Goal: Check status: Check status

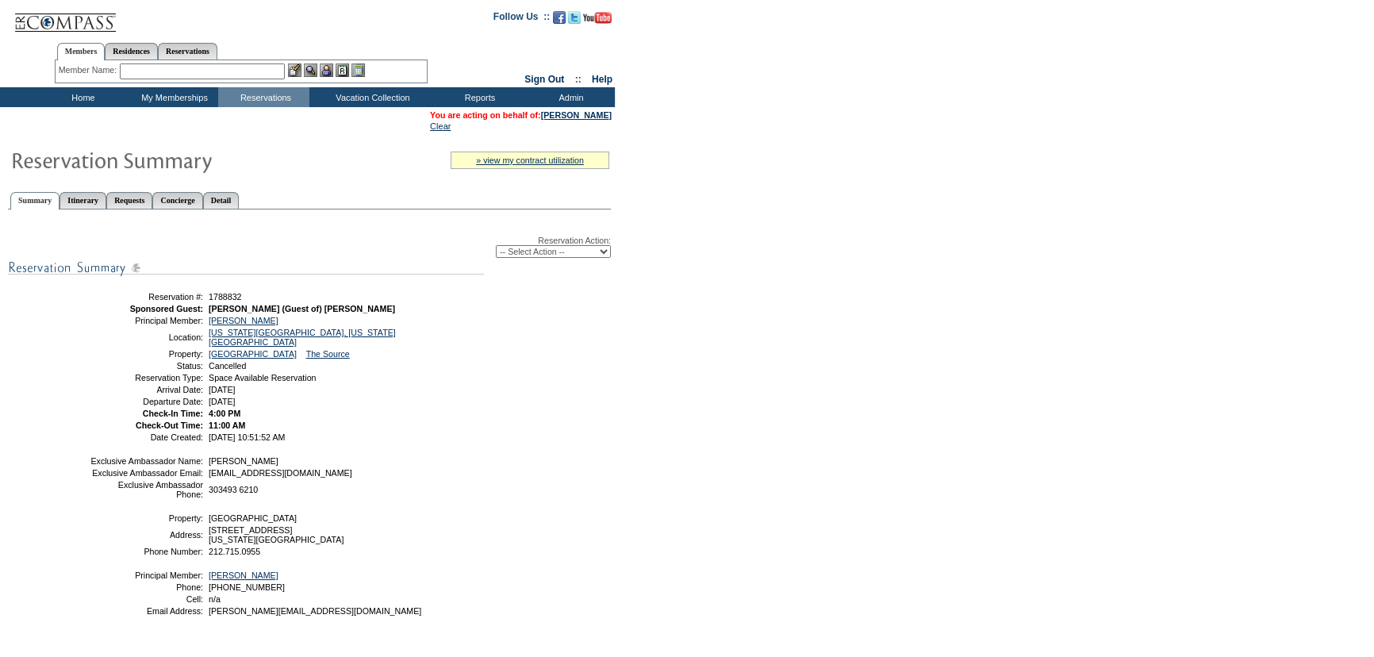
click at [697, 331] on form "Follow Us ::" at bounding box center [687, 369] width 1374 height 739
click at [566, 355] on div "Reservation Action: -- Select Action -- Modify Reservation Dates Modify Reserva…" at bounding box center [309, 432] width 603 height 429
click at [1129, 50] on form "Follow Us ::" at bounding box center [687, 369] width 1374 height 739
click at [643, 356] on form "Follow Us ::" at bounding box center [687, 369] width 1374 height 739
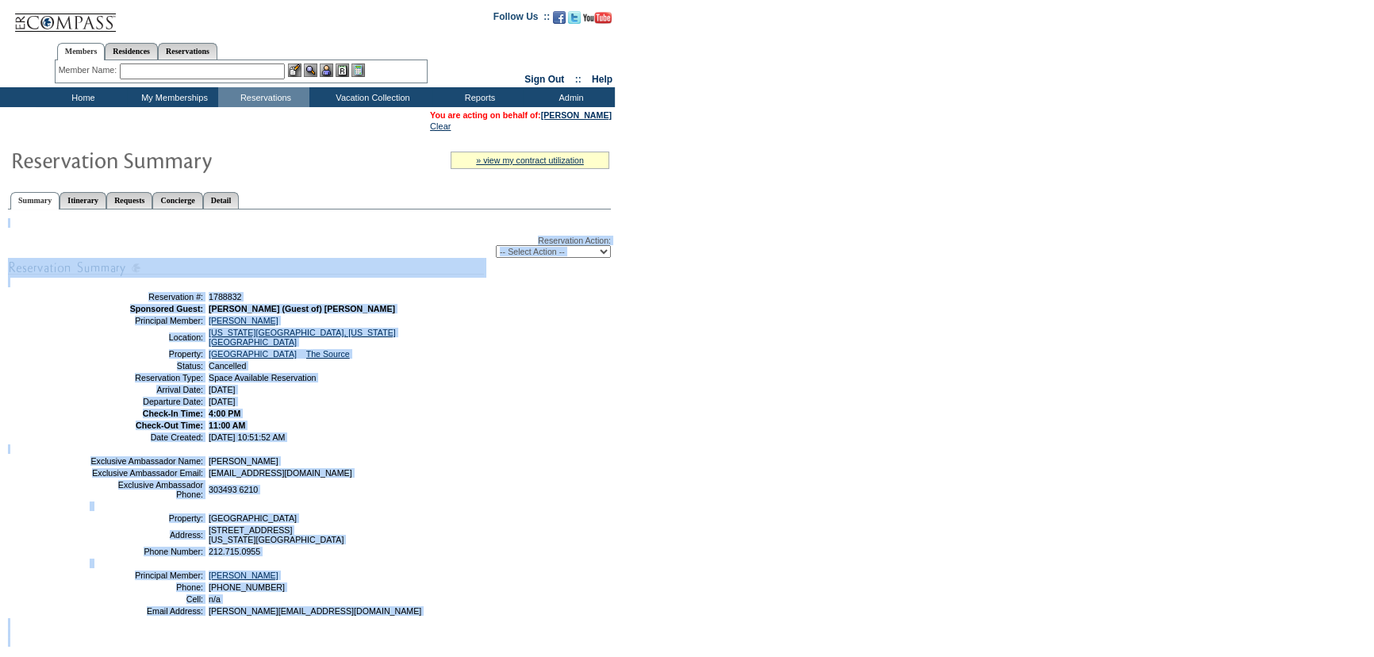
click at [643, 356] on form "Follow Us ::" at bounding box center [687, 369] width 1374 height 739
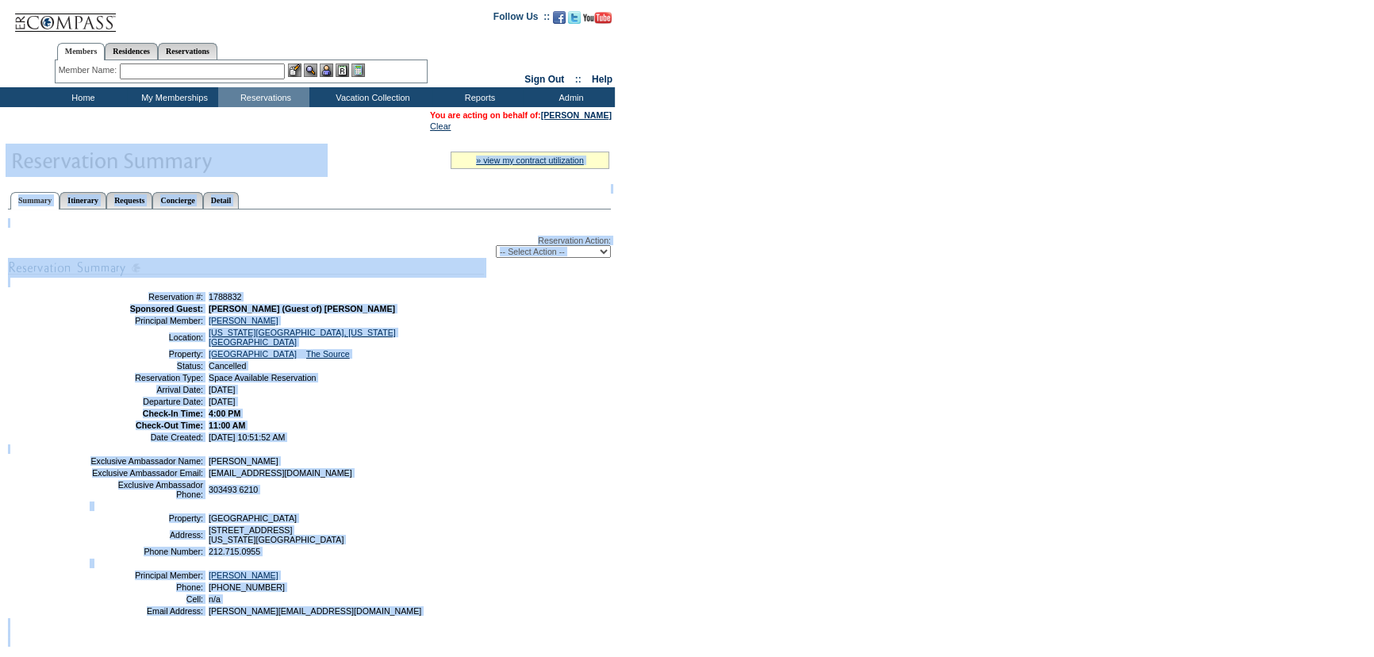
click at [643, 356] on form "Follow Us ::" at bounding box center [687, 369] width 1374 height 739
click at [443, 385] on td "[DATE]" at bounding box center [343, 390] width 276 height 10
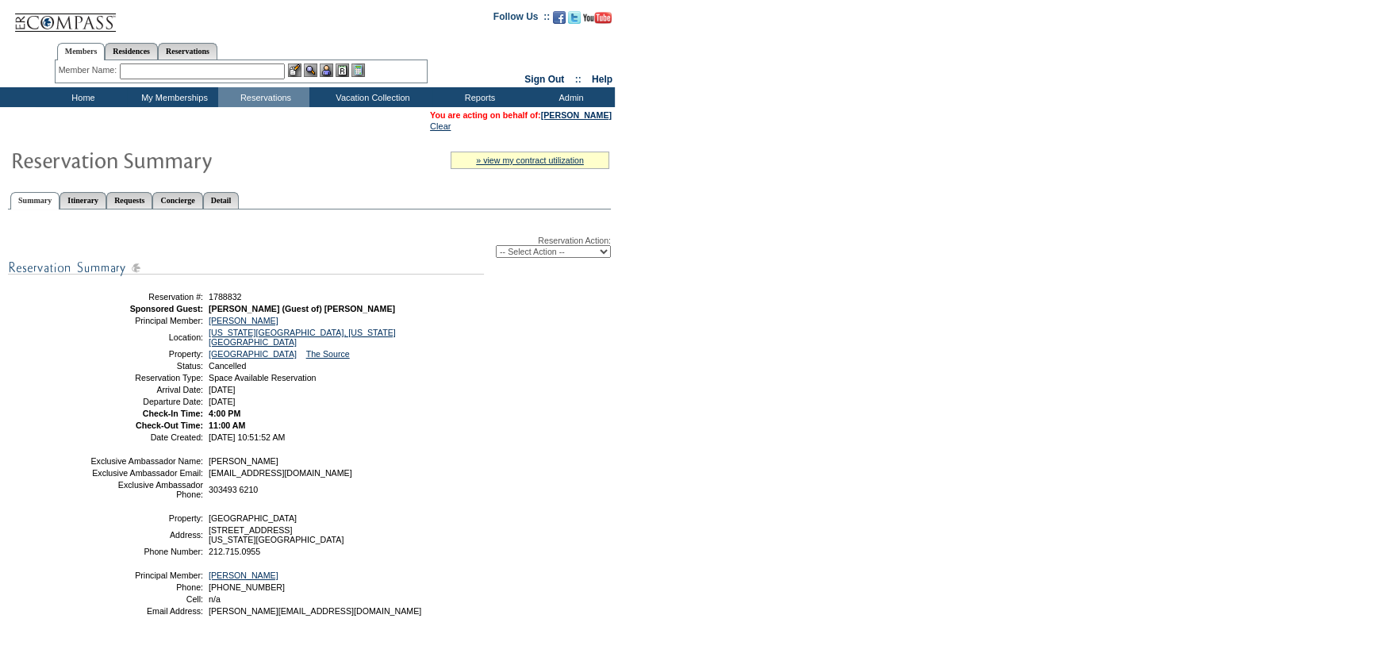
drag, startPoint x: 417, startPoint y: 232, endPoint x: 355, endPoint y: 253, distance: 66.2
click at [406, 234] on div "Reservation Action: -- Select Action -- Modify Reservation Dates Modify Reserva…" at bounding box center [309, 432] width 603 height 429
drag, startPoint x: 670, startPoint y: 486, endPoint x: 682, endPoint y: 539, distance: 54.5
click at [676, 520] on form "Follow Us ::" at bounding box center [687, 369] width 1374 height 739
click at [855, 328] on form "Follow Us ::" at bounding box center [687, 369] width 1374 height 739
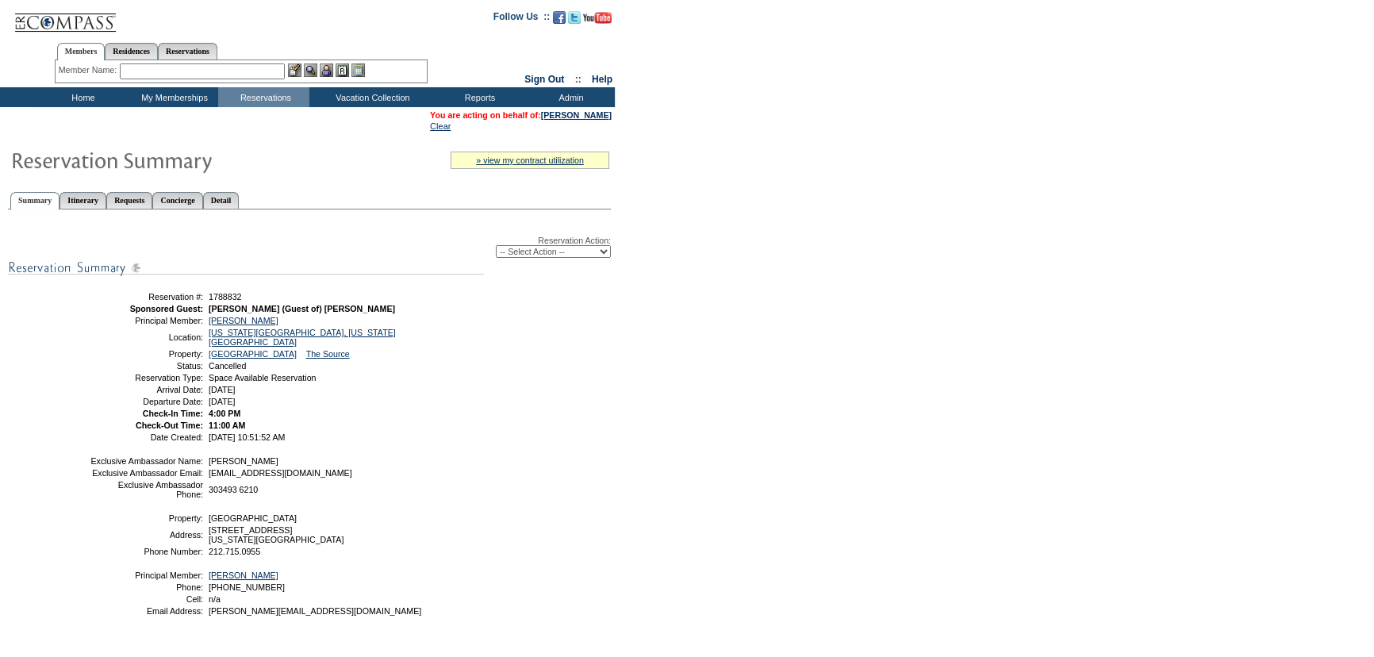
click at [849, 351] on form "Follow Us ::" at bounding box center [687, 369] width 1374 height 739
click at [430, 432] on td "[DATE] 10:51:52 AM" at bounding box center [343, 437] width 276 height 10
click at [466, 446] on div "Reservation Action: -- Select Action -- Modify Reservation Dates Modify Reserva…" at bounding box center [309, 432] width 603 height 429
click at [351, 115] on td "Residence Collection" at bounding box center [375, 118] width 125 height 16
